Goal: Use online tool/utility: Utilize a website feature to perform a specific function

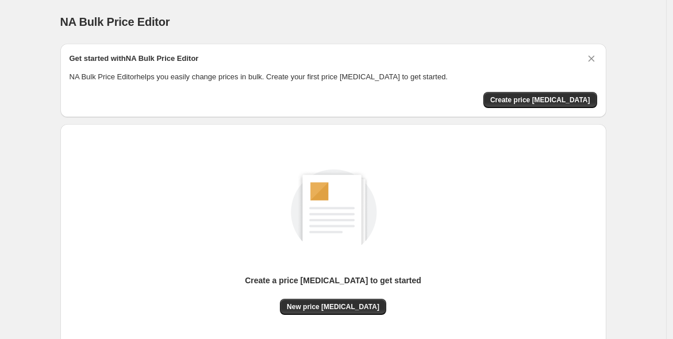
drag, startPoint x: 354, startPoint y: 277, endPoint x: 348, endPoint y: 294, distance: 18.9
drag, startPoint x: 348, startPoint y: 294, endPoint x: 350, endPoint y: 301, distance: 7.1
click at [350, 301] on button "New price [MEDICAL_DATA]" at bounding box center [333, 307] width 106 height 16
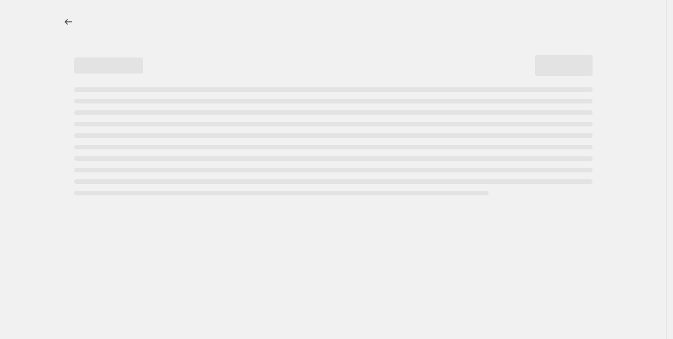
select select "percentage"
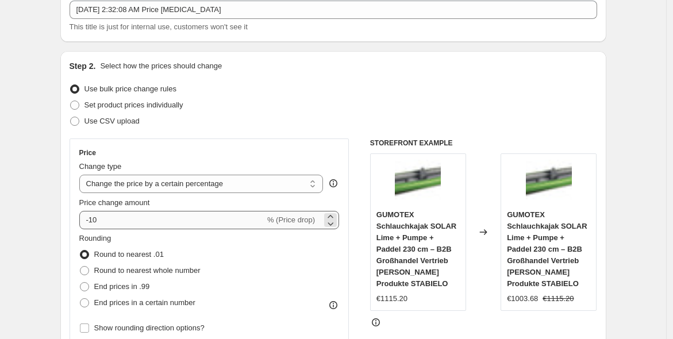
scroll to position [106, 0]
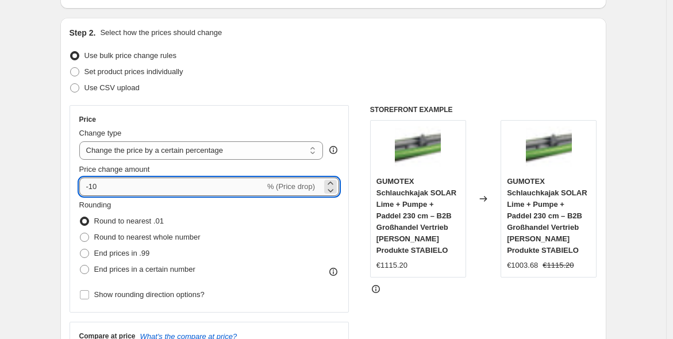
click at [133, 187] on input "-10" at bounding box center [172, 187] width 186 height 18
type input "-1"
type input "-25"
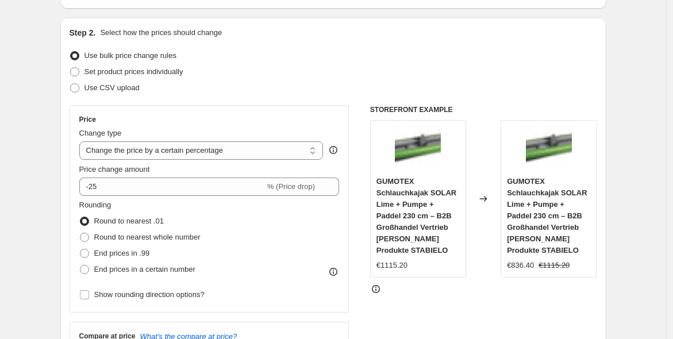
click at [330, 77] on div "Set product prices individually" at bounding box center [334, 72] width 528 height 16
click at [138, 252] on span "End prices in .99" at bounding box center [122, 253] width 56 height 9
click at [81, 250] on input "End prices in .99" at bounding box center [80, 249] width 1 height 1
radio input "true"
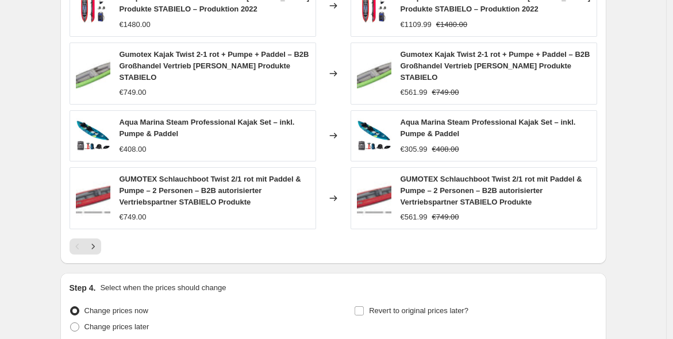
scroll to position [860, 0]
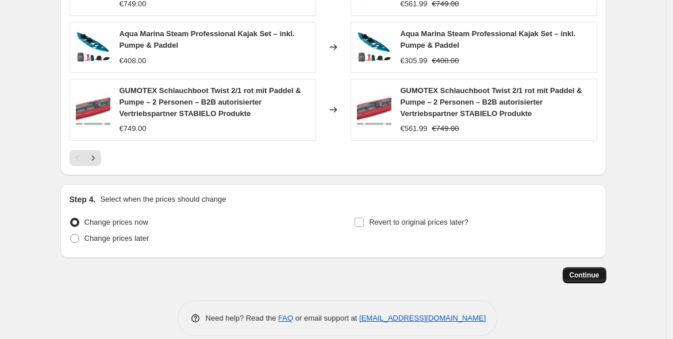
click at [587, 271] on span "Continue" at bounding box center [585, 275] width 30 height 9
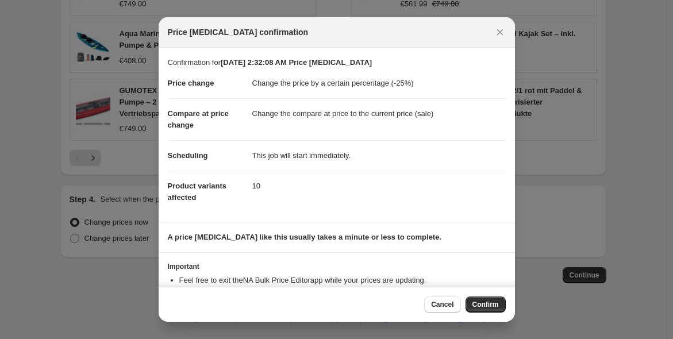
click at [495, 308] on span "Confirm" at bounding box center [486, 304] width 26 height 9
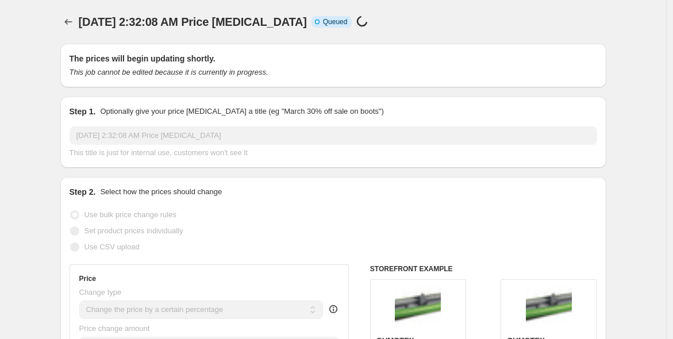
scroll to position [860, 0]
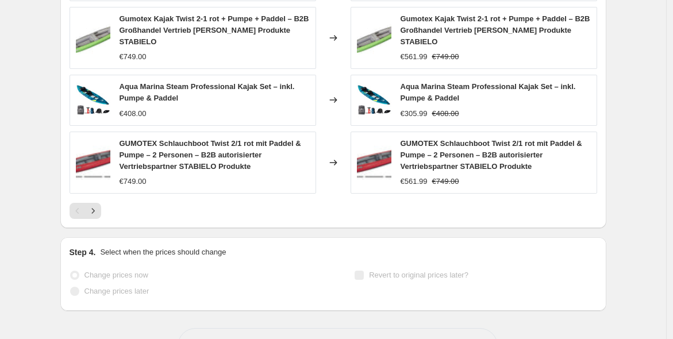
select select "percentage"
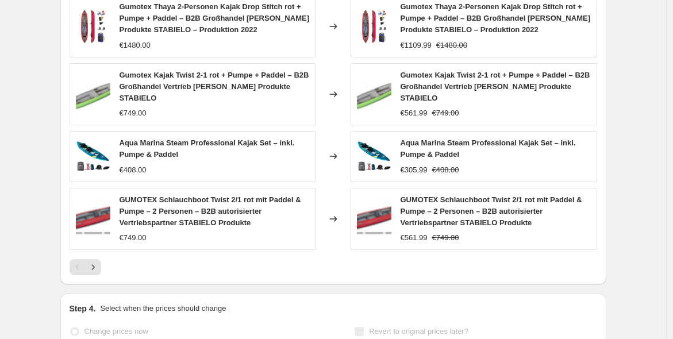
scroll to position [0, 0]
